Goal: Task Accomplishment & Management: Use online tool/utility

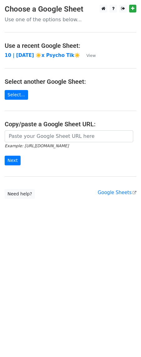
click at [58, 52] on td "10 | [DATE] ☀️x Psycho Tik☀️" at bounding box center [43, 55] width 76 height 7
click at [53, 55] on strong "10 | [DATE] ☀️x Psycho Tik☀️" at bounding box center [43, 56] width 76 height 6
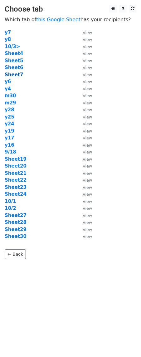
click at [15, 73] on strong "Sheet7" at bounding box center [14, 75] width 18 height 6
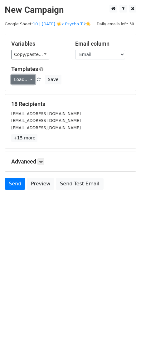
click at [23, 77] on link "Load..." at bounding box center [23, 80] width 24 height 10
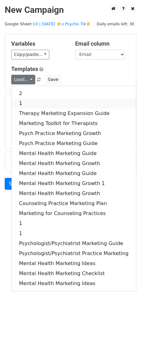
click at [43, 104] on link "1" at bounding box center [74, 104] width 125 height 10
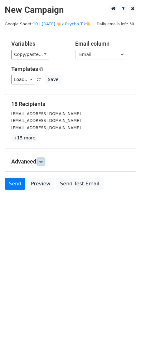
click at [42, 162] on icon at bounding box center [41, 162] width 4 height 4
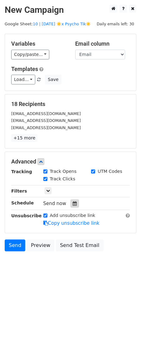
click at [74, 205] on icon at bounding box center [75, 203] width 4 height 4
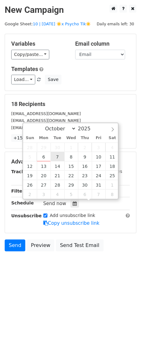
type input "2025-10-07 12:00"
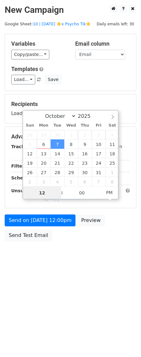
scroll to position [0, 0]
click at [55, 231] on div "Send on Oct 7 at 12:00pm Preview Send Test Email" at bounding box center [70, 230] width 141 height 30
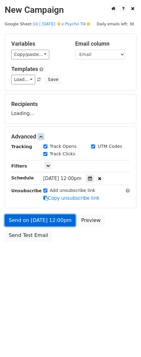
click at [56, 223] on form "Variables Copy/paste... {{Email}} Email column Email Templates Load... 2 1 Ther…" at bounding box center [71, 139] width 132 height 211
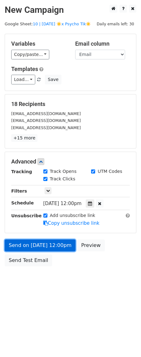
click at [55, 246] on link "Send on Oct 7 at 12:00pm" at bounding box center [40, 246] width 71 height 12
